Goal: Information Seeking & Learning: Check status

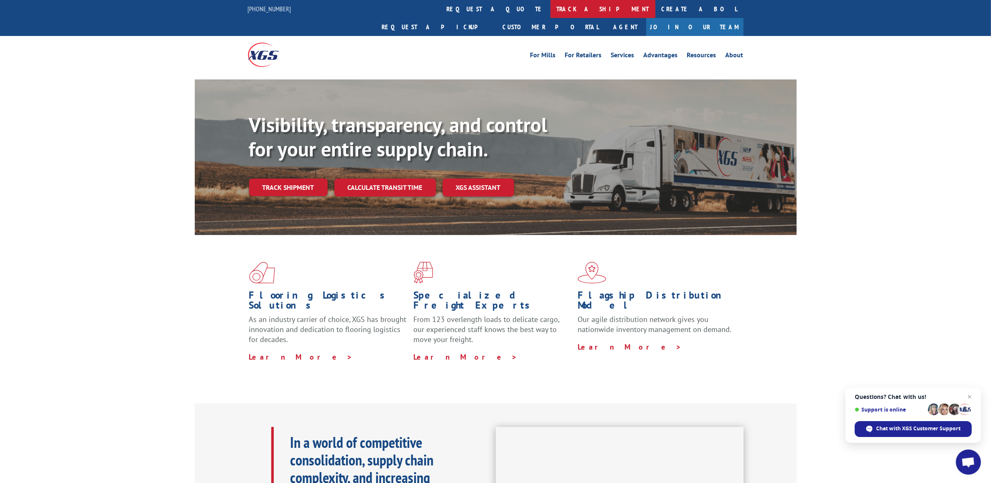
click at [551, 12] on link "track a shipment" at bounding box center [603, 9] width 105 height 18
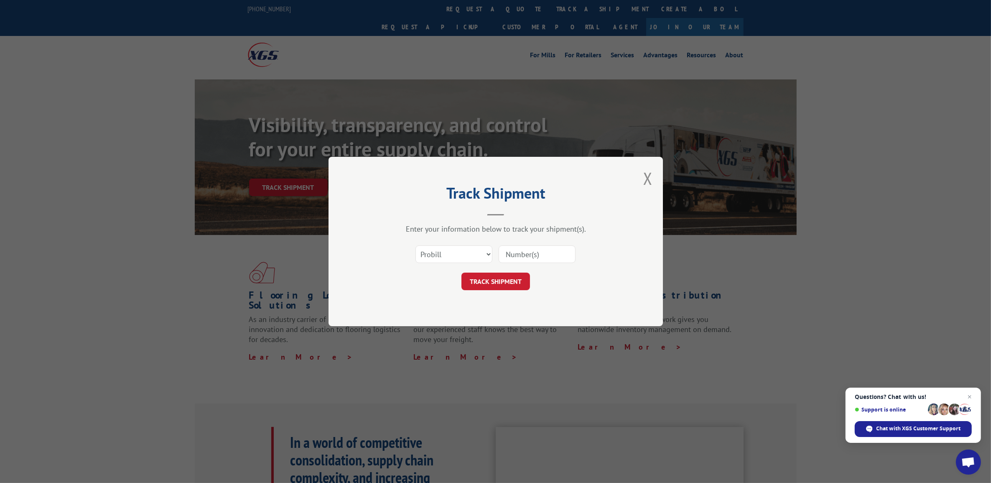
click at [550, 252] on input at bounding box center [537, 254] width 77 height 18
paste input "17614068"
type input "17614068"
click at [495, 279] on button "TRACK SHIPMENT" at bounding box center [496, 282] width 69 height 18
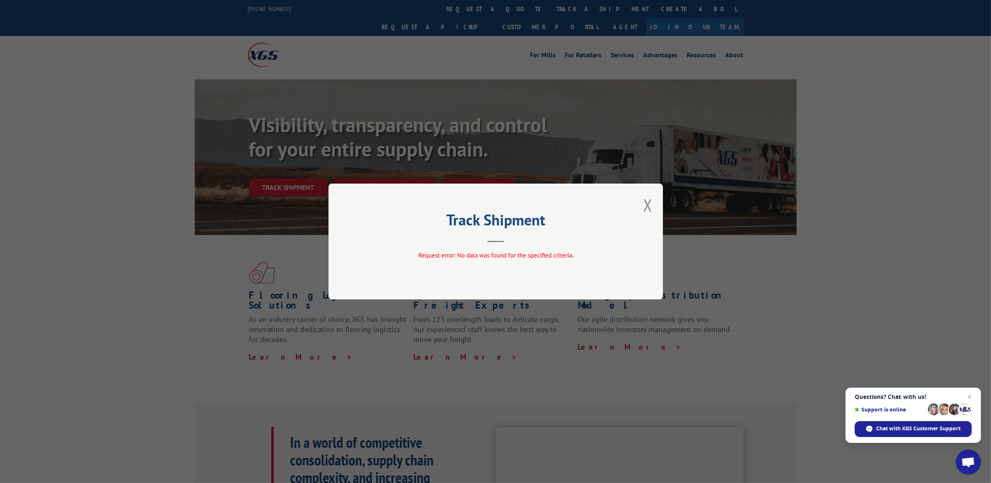
click at [574, 226] on h2 "Track Shipment" at bounding box center [495, 222] width 251 height 16
click at [651, 202] on button "Close modal" at bounding box center [647, 205] width 9 height 22
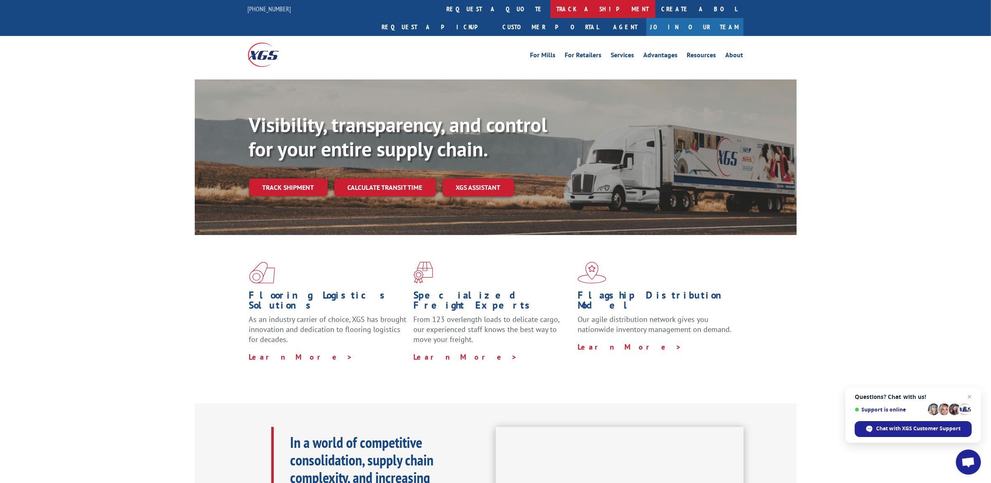
click at [551, 4] on link "track a shipment" at bounding box center [603, 9] width 105 height 18
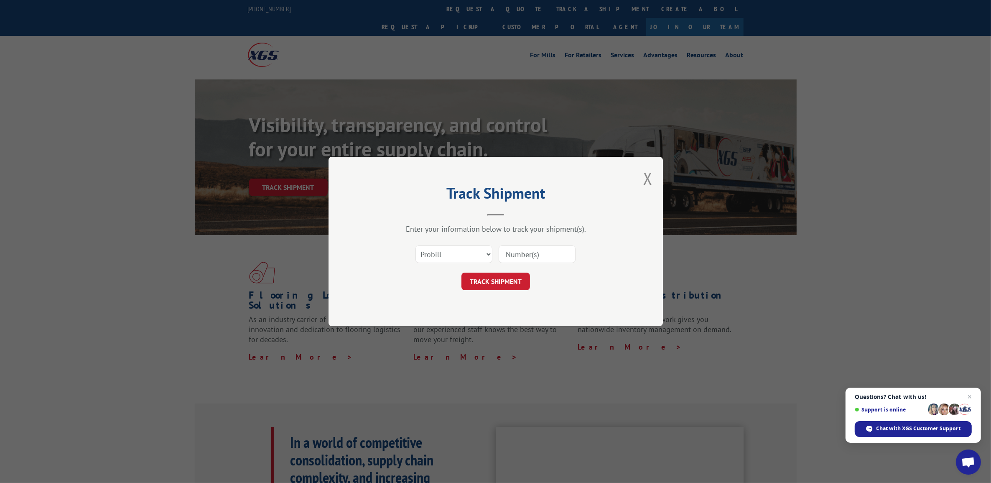
click at [540, 249] on input at bounding box center [537, 254] width 77 height 18
paste input "17614068"
type input "17614068"
click at [496, 281] on button "TRACK SHIPMENT" at bounding box center [496, 282] width 69 height 18
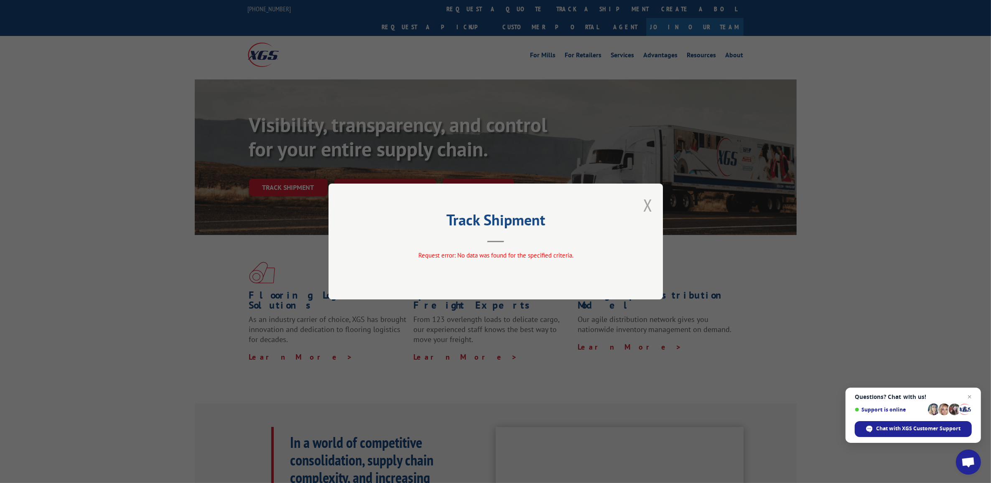
click at [653, 205] on div "Track Shipment Request error: No data was found for the specified criteria." at bounding box center [496, 242] width 334 height 116
click at [645, 205] on button "Close modal" at bounding box center [647, 205] width 9 height 22
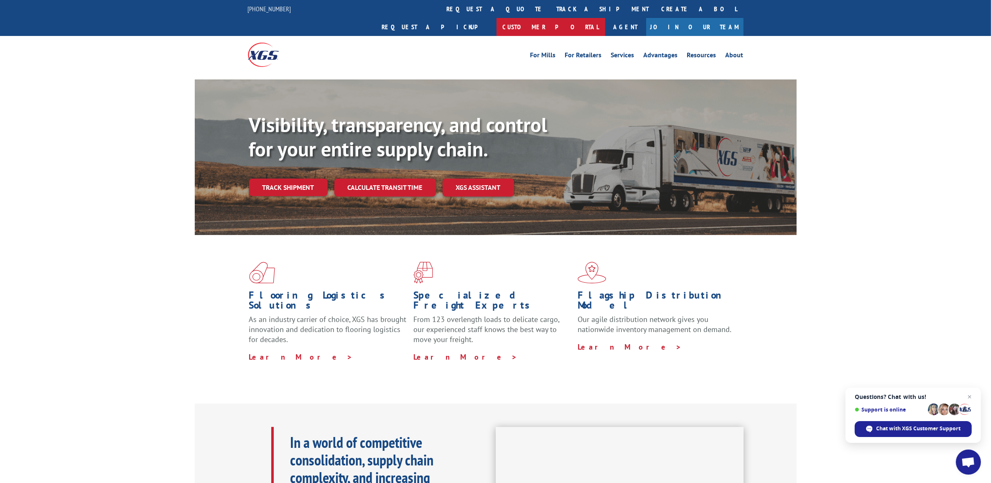
click at [605, 18] on link "Customer Portal" at bounding box center [551, 27] width 109 height 18
click at [551, 9] on link "track a shipment" at bounding box center [603, 9] width 105 height 18
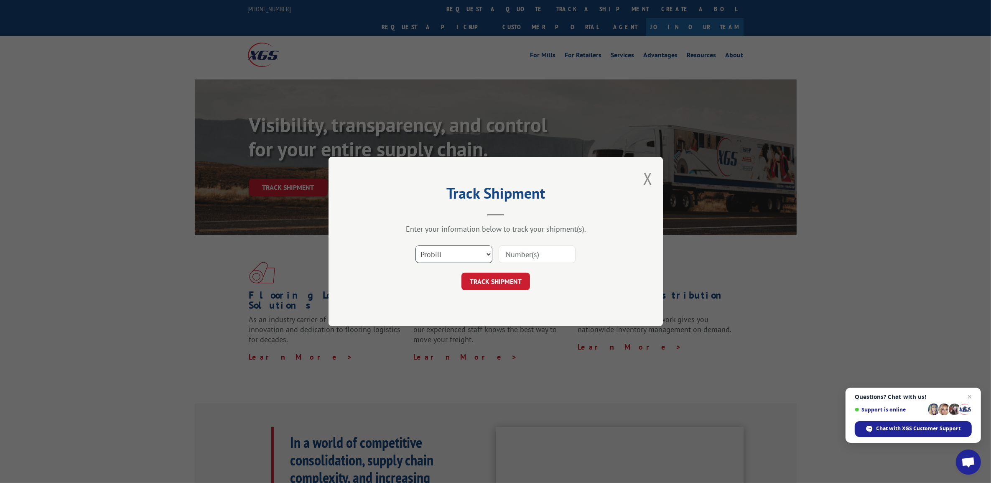
drag, startPoint x: 466, startPoint y: 256, endPoint x: 471, endPoint y: 264, distance: 9.4
click at [466, 256] on select "Select category... Probill BOL PO" at bounding box center [454, 254] width 77 height 18
select select "po"
click at [416, 245] on select "Select category... Probill BOL PO" at bounding box center [454, 254] width 77 height 18
click at [523, 258] on input at bounding box center [537, 254] width 77 height 18
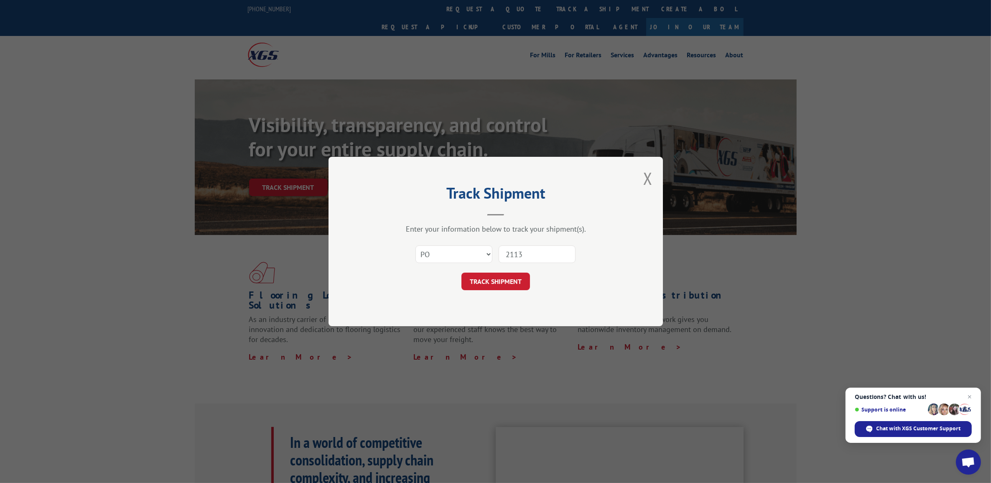
type input "21134"
click button "TRACK SHIPMENT" at bounding box center [496, 282] width 69 height 18
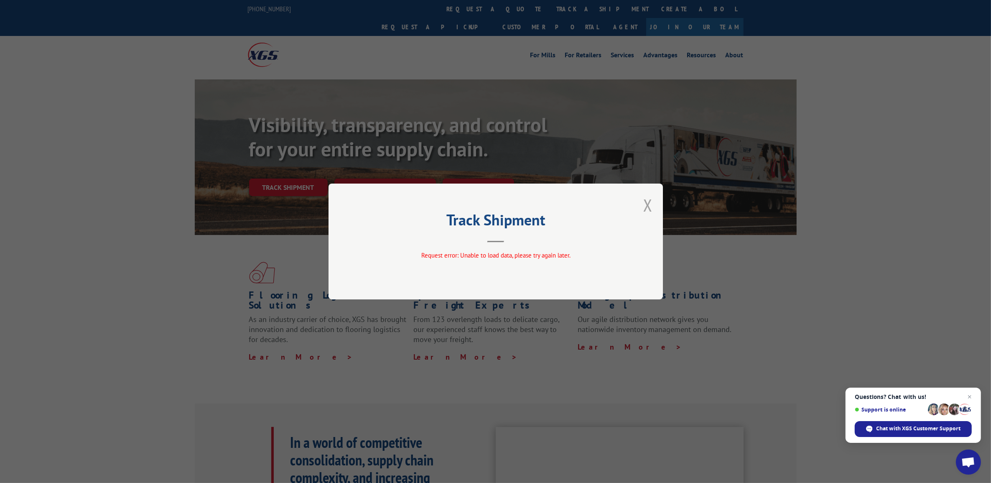
click at [649, 205] on button "Close modal" at bounding box center [647, 205] width 9 height 22
